Goal: Entertainment & Leisure: Browse casually

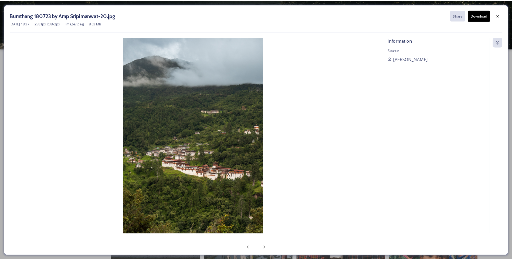
scroll to position [1701, 0]
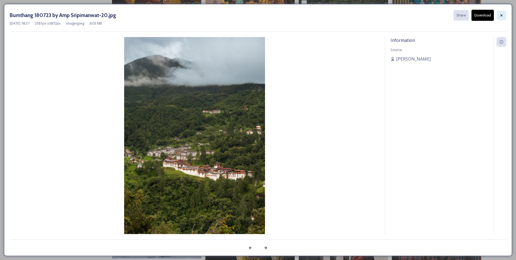
click at [502, 17] on icon at bounding box center [501, 15] width 4 height 4
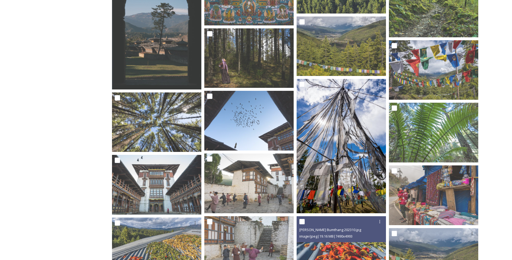
scroll to position [806, 0]
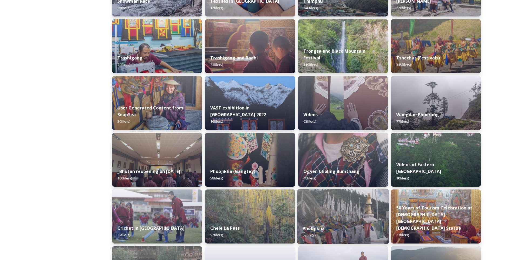
scroll to position [488, 0]
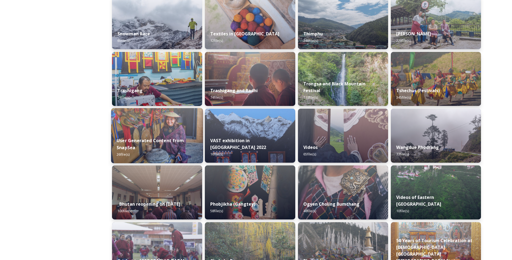
click at [129, 136] on div "User Generated Content from SnapSea 26 file(s)" at bounding box center [157, 147] width 92 height 31
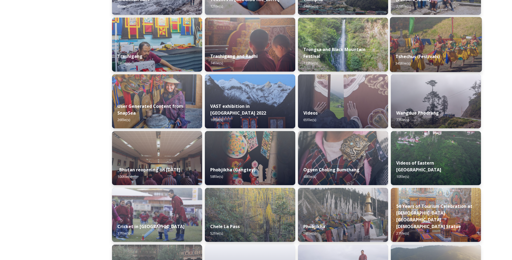
scroll to position [594, 0]
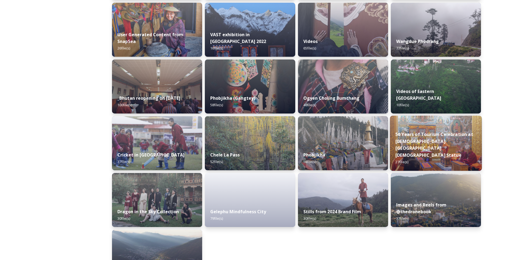
click at [425, 160] on div "50 Years of Tourism Celebration at [DEMOGRAPHIC_DATA][GEOGRAPHIC_DATA] Statue 2…" at bounding box center [436, 148] width 92 height 45
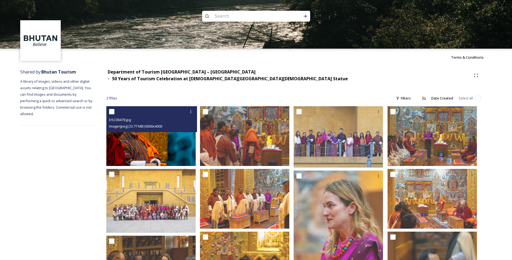
click at [176, 140] on img at bounding box center [150, 136] width 89 height 60
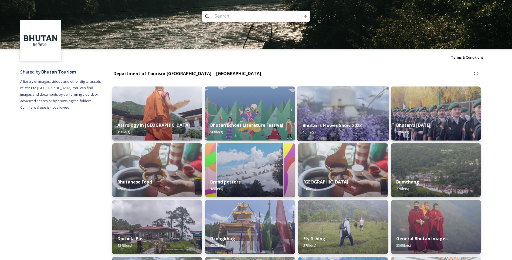
click at [340, 125] on strong "Bhutan's Flower Show 2023" at bounding box center [332, 125] width 59 height 6
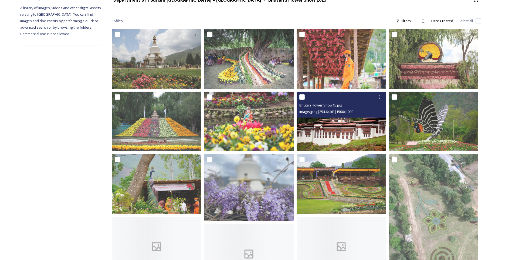
scroll to position [81, 0]
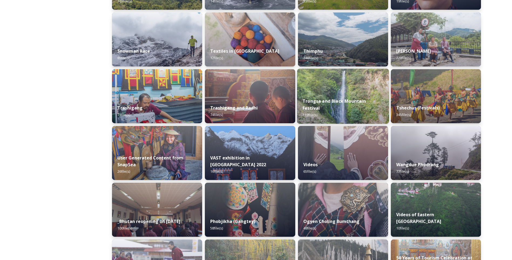
scroll to position [461, 0]
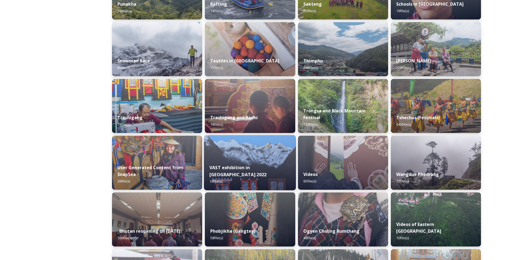
click at [234, 167] on div "VAST exhibition in [GEOGRAPHIC_DATA] 2022 16 file(s)" at bounding box center [250, 174] width 92 height 31
